Goal: Transaction & Acquisition: Obtain resource

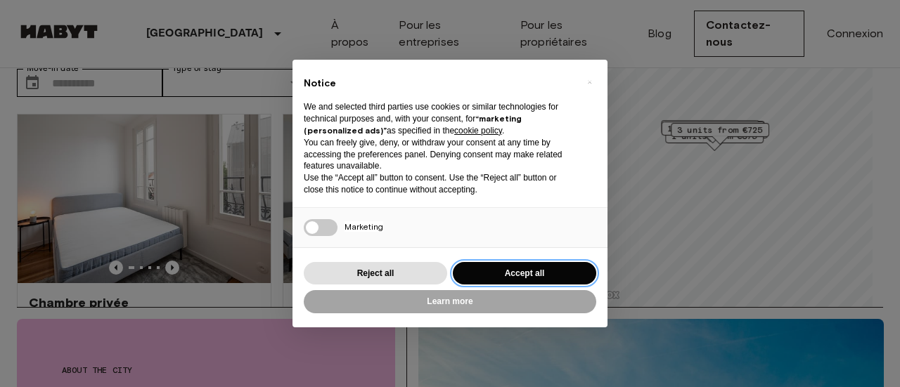
click at [512, 274] on button "Accept all" at bounding box center [524, 273] width 143 height 23
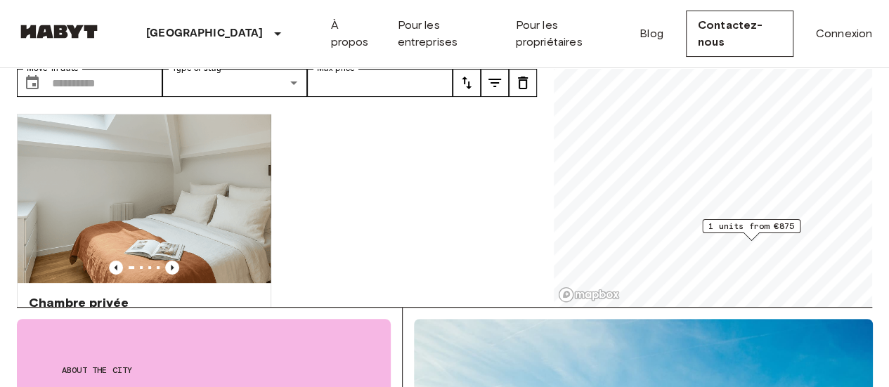
click at [741, 227] on span "1 units from €875" at bounding box center [752, 226] width 86 height 13
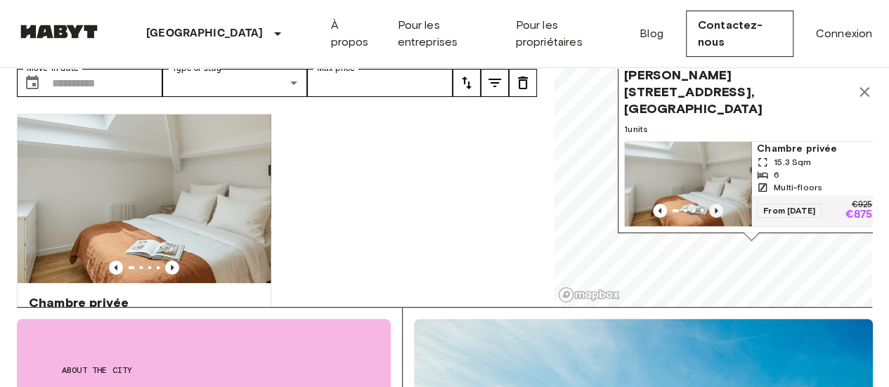
click at [717, 208] on icon "Previous image" at bounding box center [716, 211] width 3 height 6
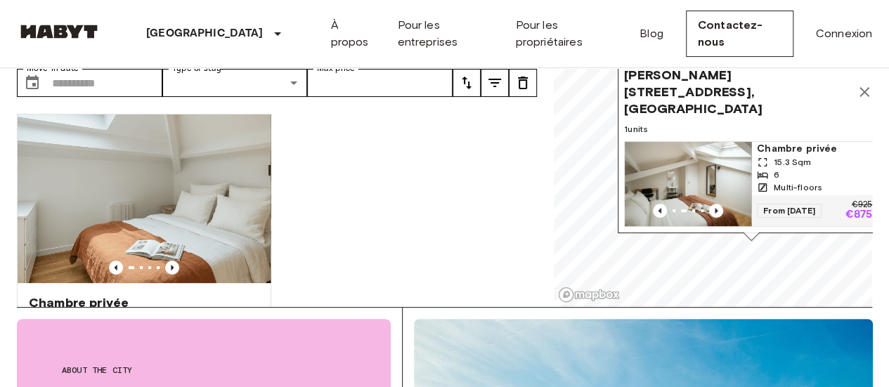
click at [707, 101] on span "[PERSON_NAME][STREET_ADDRESS], [GEOGRAPHIC_DATA]" at bounding box center [737, 92] width 226 height 51
click at [688, 160] on img "Map marker" at bounding box center [688, 184] width 127 height 84
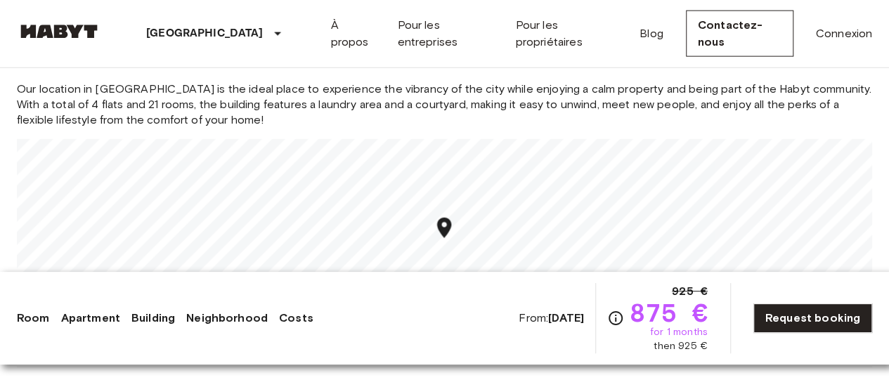
scroll to position [1652, 0]
